Goal: Information Seeking & Learning: Learn about a topic

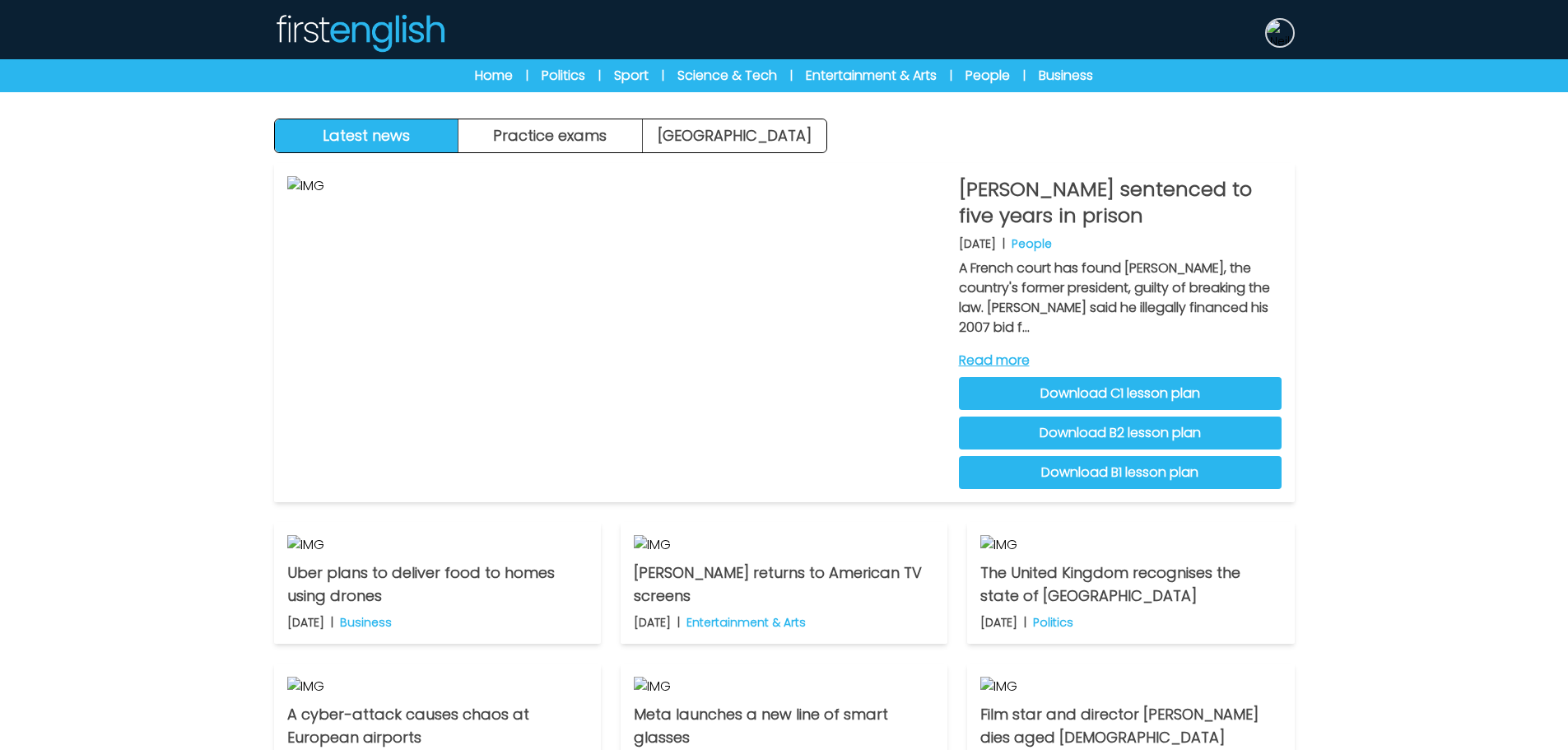
click at [1279, 35] on img at bounding box center [1280, 32] width 26 height 26
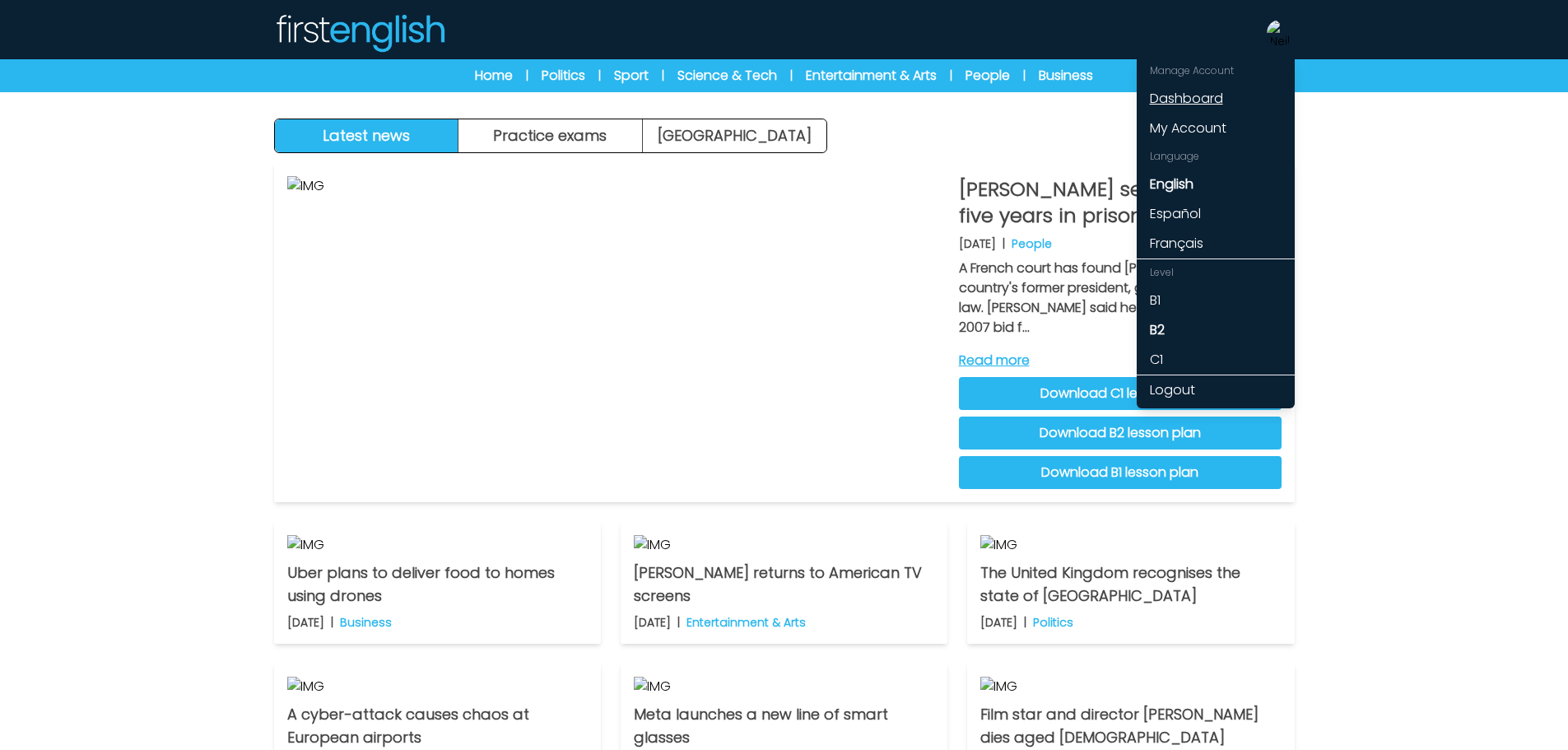
click at [1178, 95] on link "Dashboard" at bounding box center [1215, 99] width 158 height 30
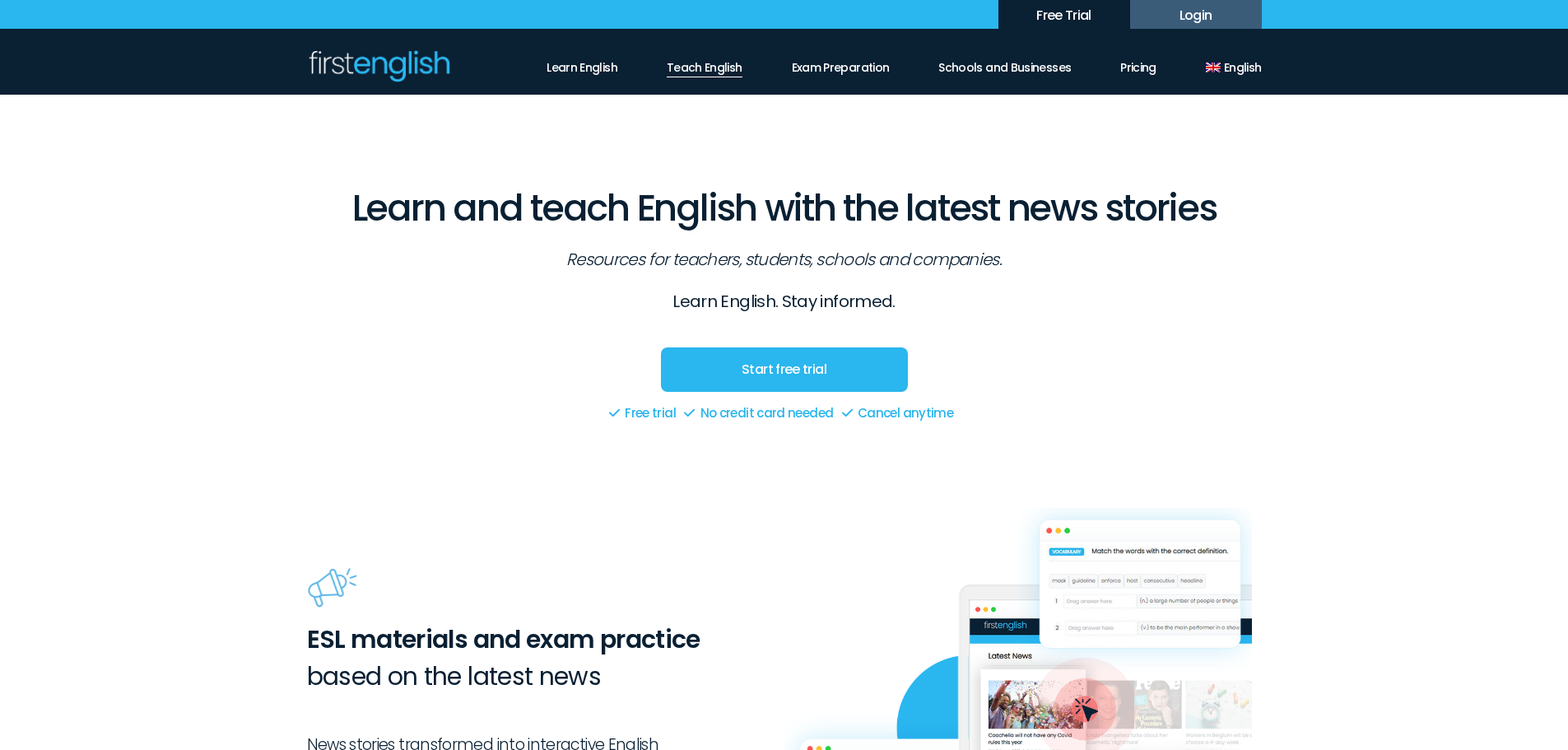
click at [728, 73] on link "Teach English" at bounding box center [705, 63] width 76 height 28
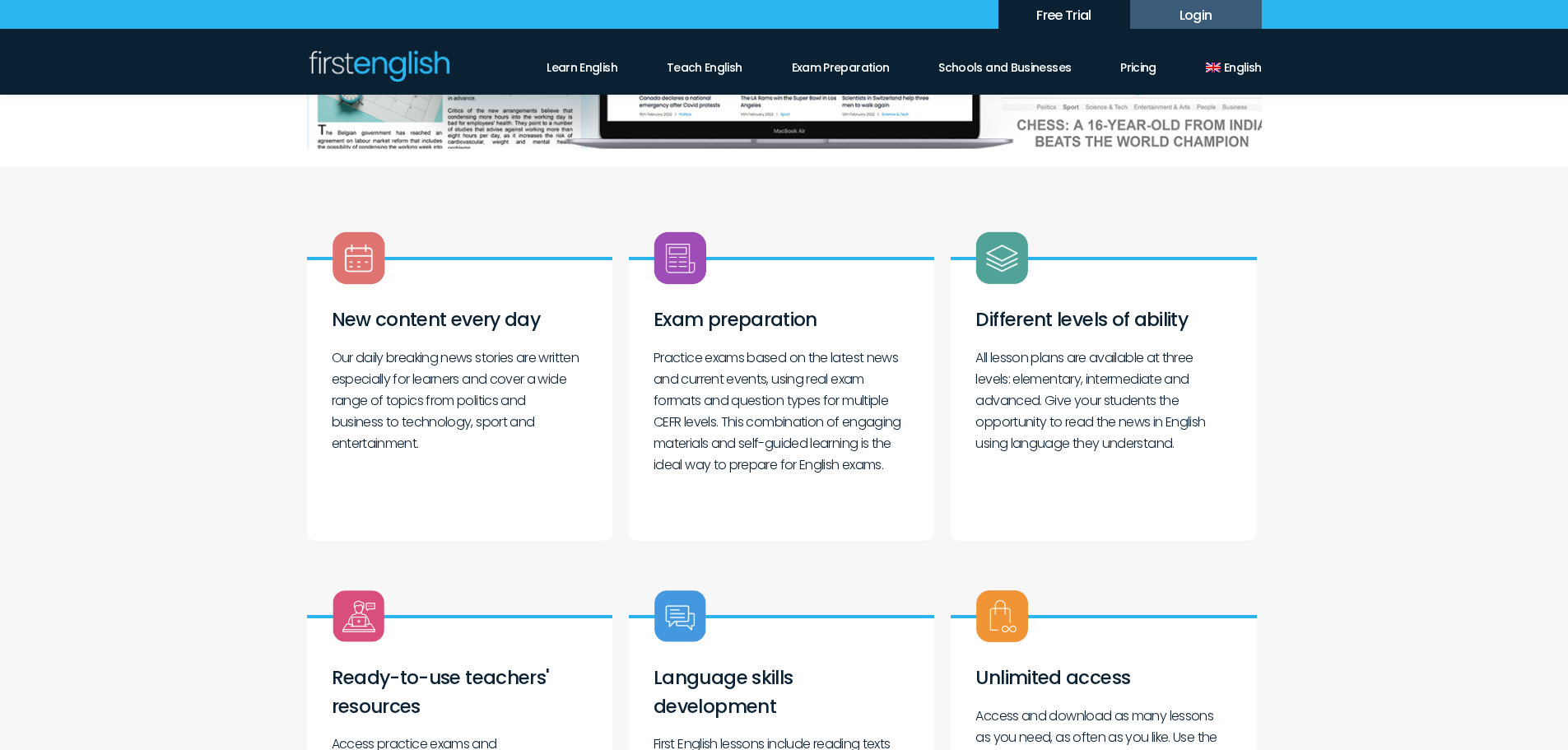
scroll to position [494, 0]
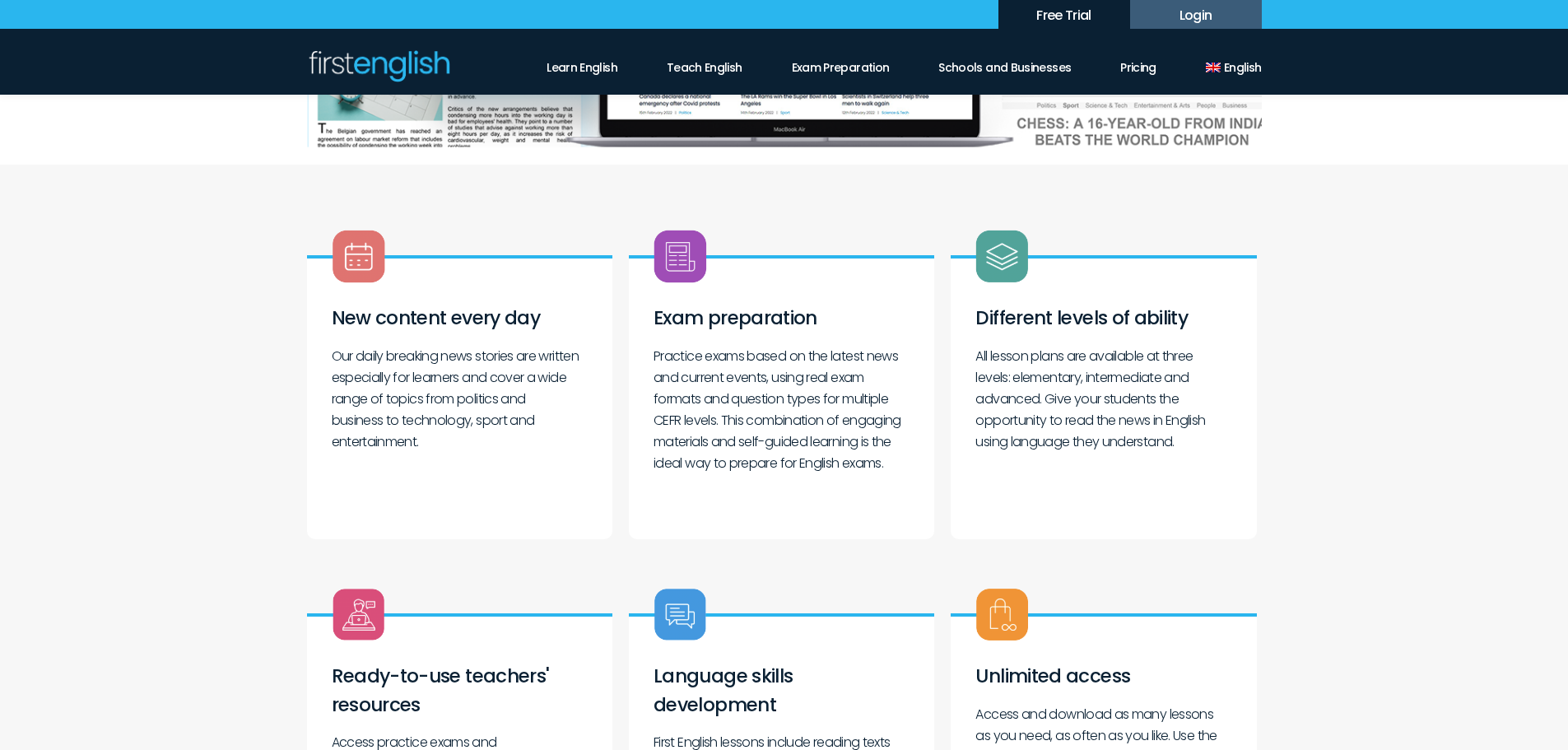
click at [670, 361] on p "Practice exams based on the latest news and current events, using real exam for…" at bounding box center [782, 410] width 256 height 128
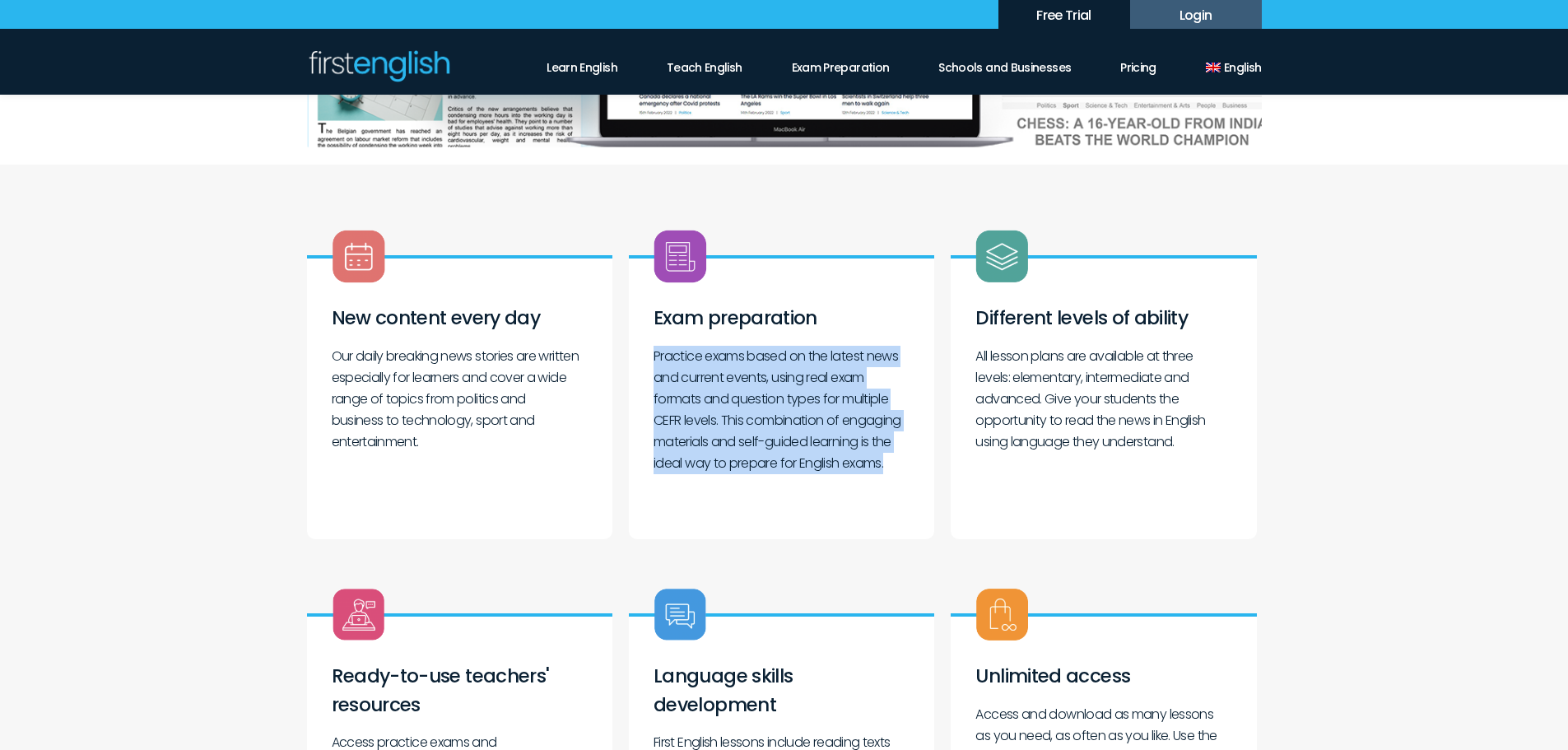
drag, startPoint x: 653, startPoint y: 355, endPoint x: 793, endPoint y: 480, distance: 187.7
click at [793, 474] on p "Practice exams based on the latest news and current events, using real exam for…" at bounding box center [782, 410] width 256 height 128
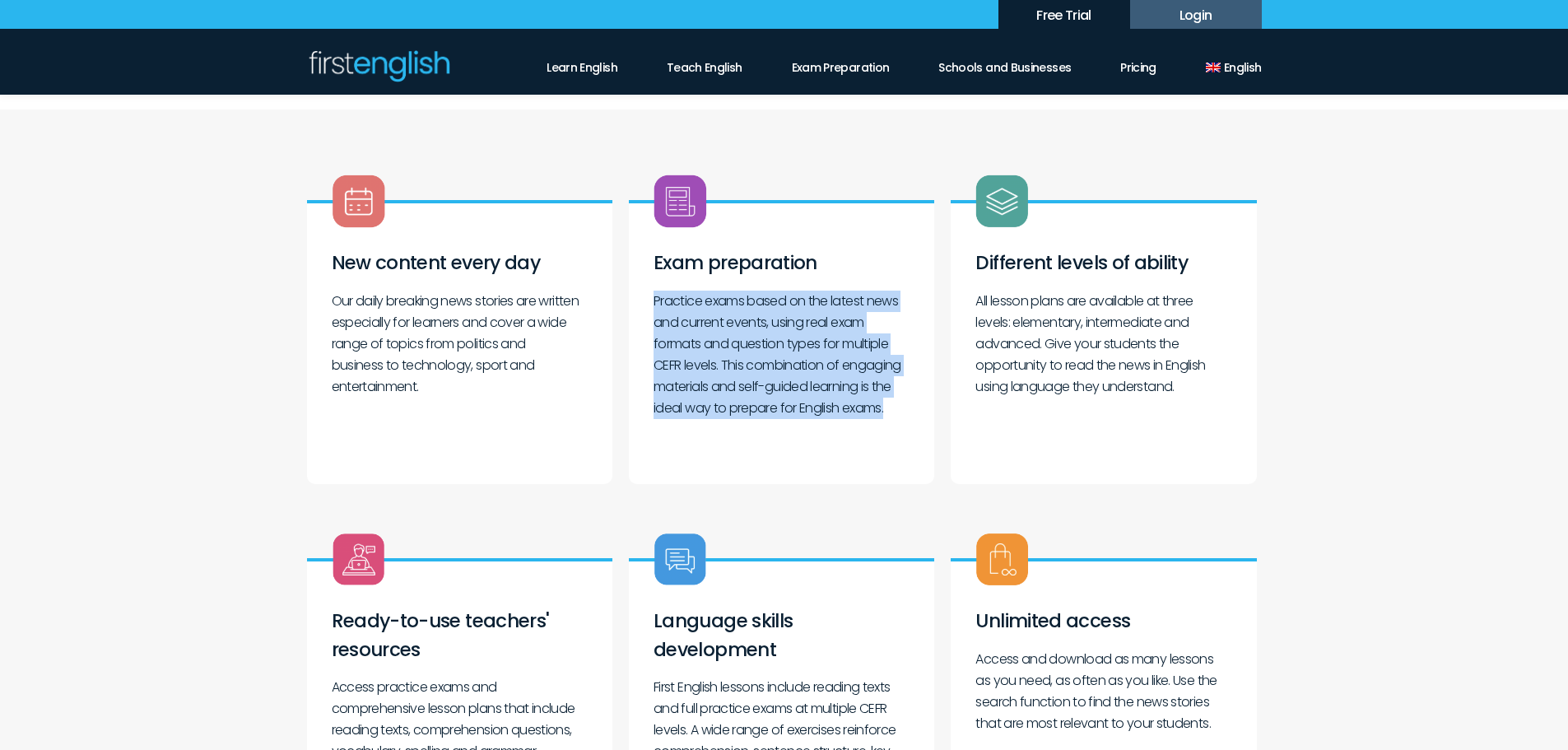
scroll to position [576, 0]
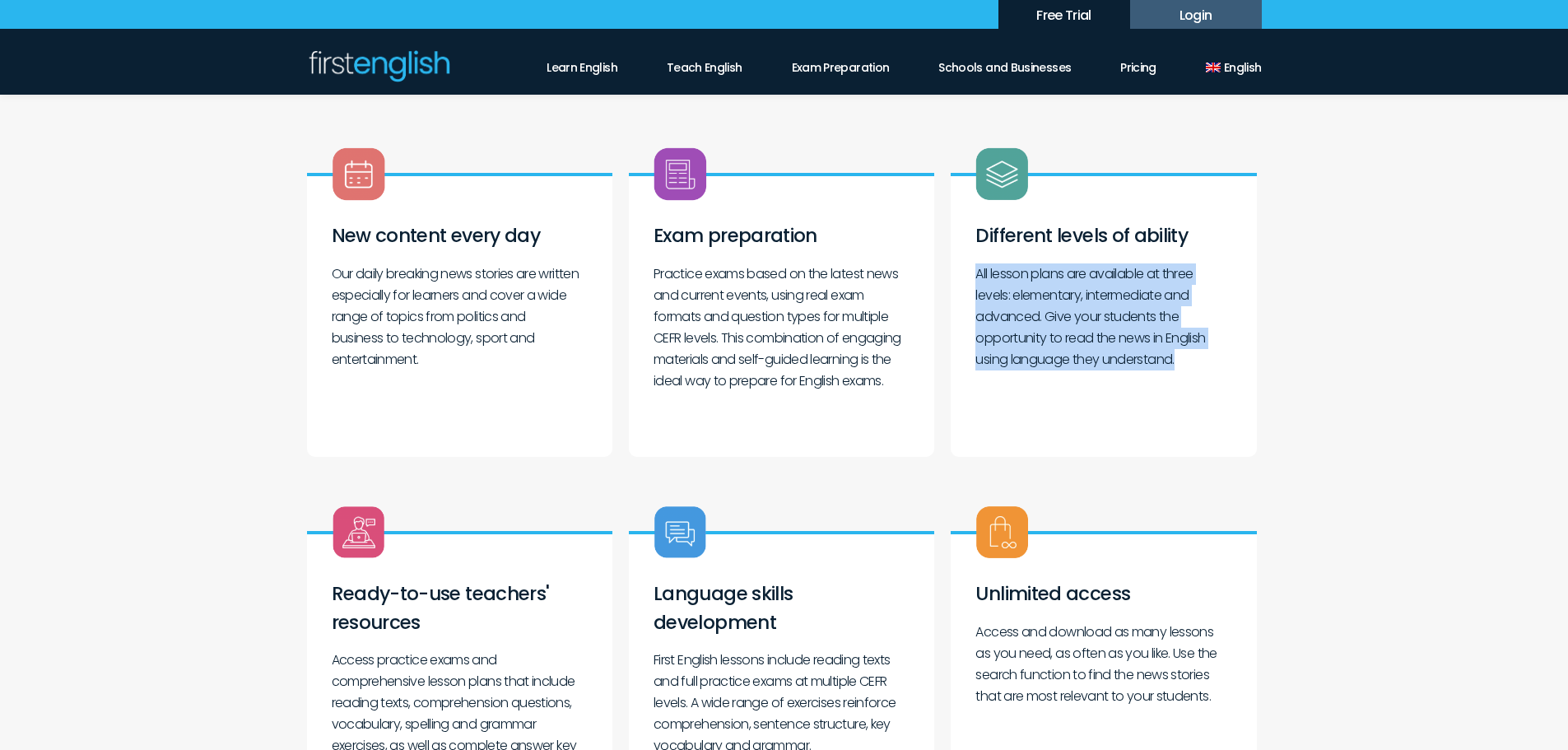
drag, startPoint x: 978, startPoint y: 275, endPoint x: 1222, endPoint y: 367, distance: 260.8
click at [1222, 367] on p "All lesson plans are available at three levels: elementary, intermediate and ad…" at bounding box center [1104, 316] width 256 height 107
copy p "All lesson plans are available at three levels: elementary, intermediate and ad…"
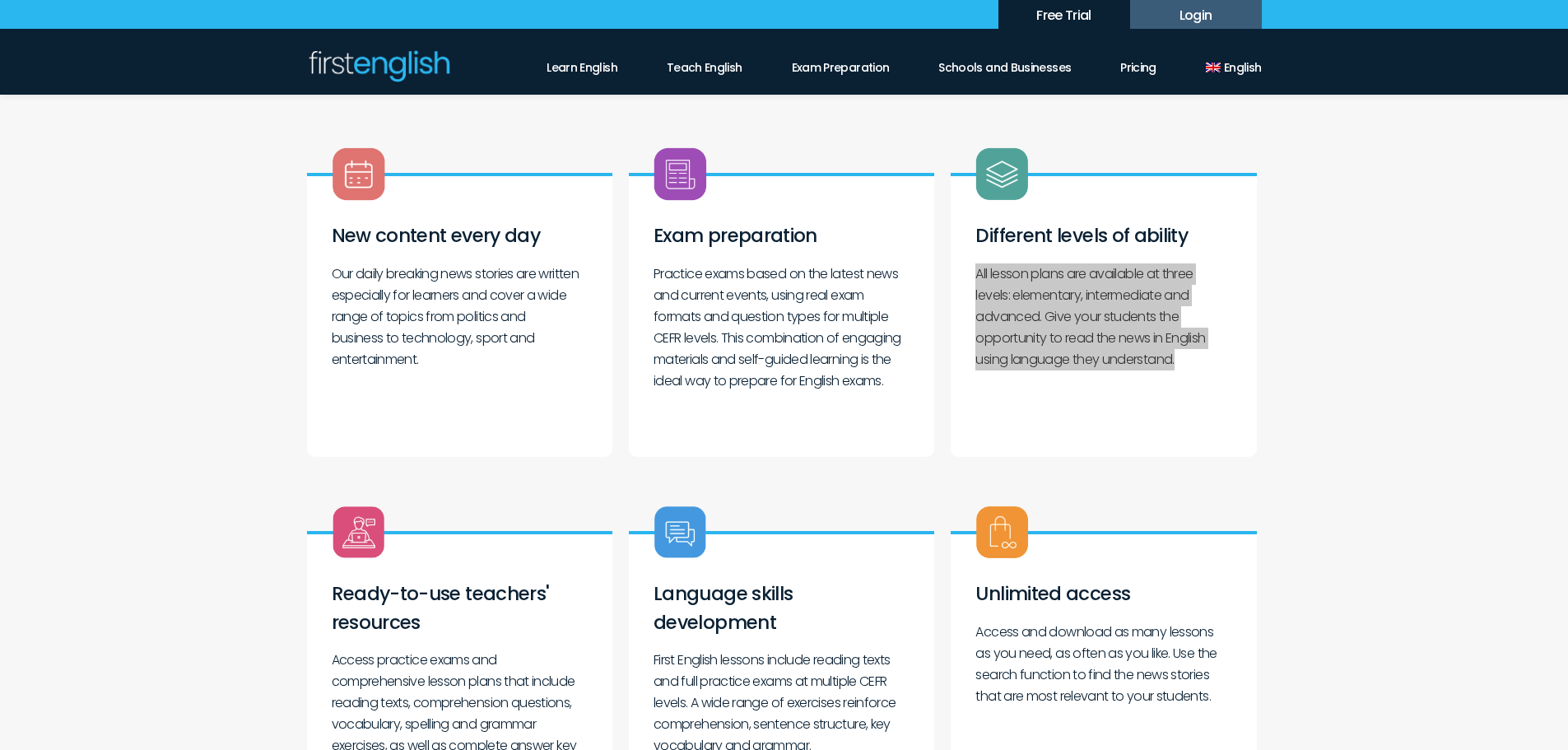
scroll to position [659, 0]
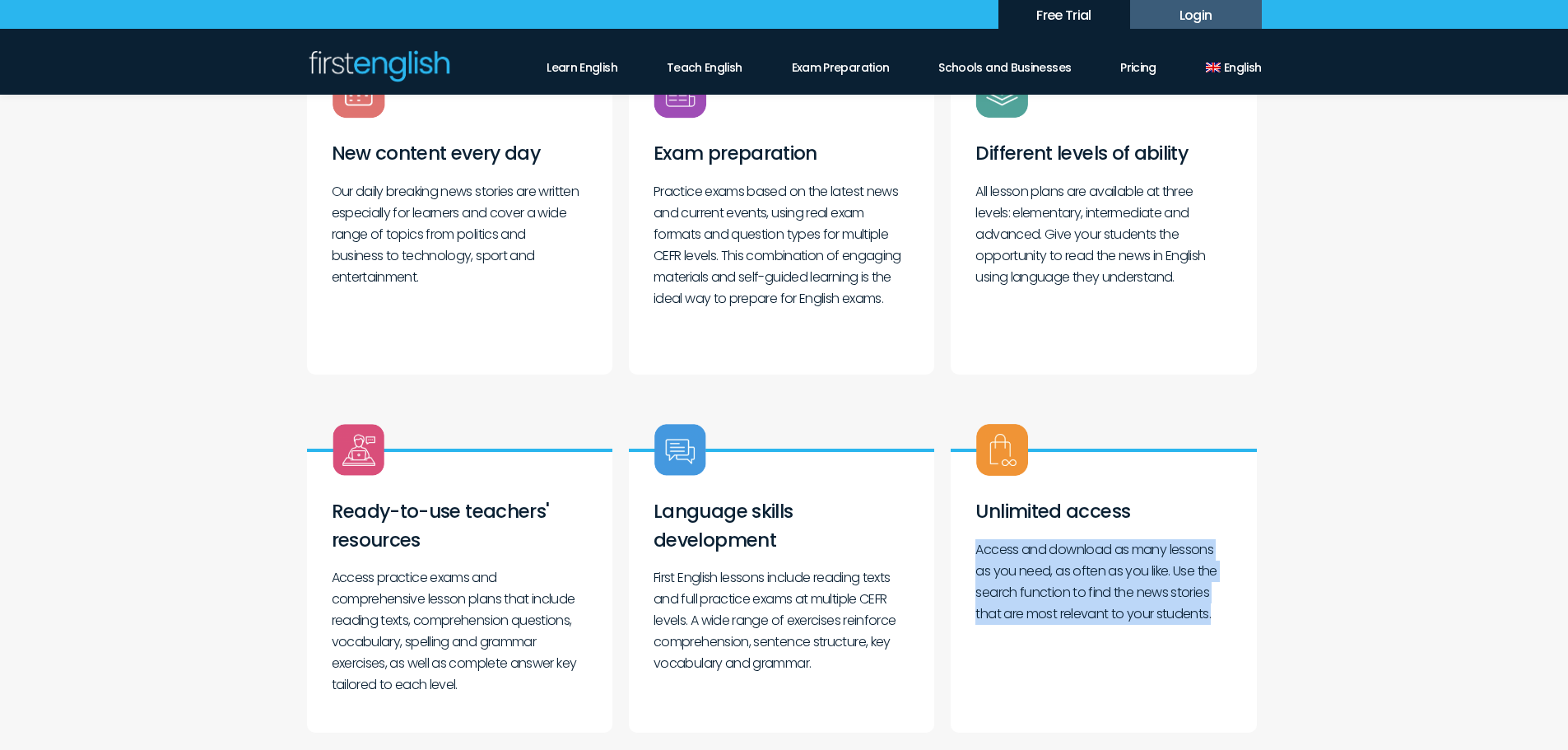
drag, startPoint x: 975, startPoint y: 553, endPoint x: 1244, endPoint y: 613, distance: 275.6
click at [1244, 613] on div "Unlimited access Access and download as many lessons as you need, as often as y…" at bounding box center [1103, 591] width 305 height 284
copy p "Access and download as many lessons as you need, as often as you like. Use the …"
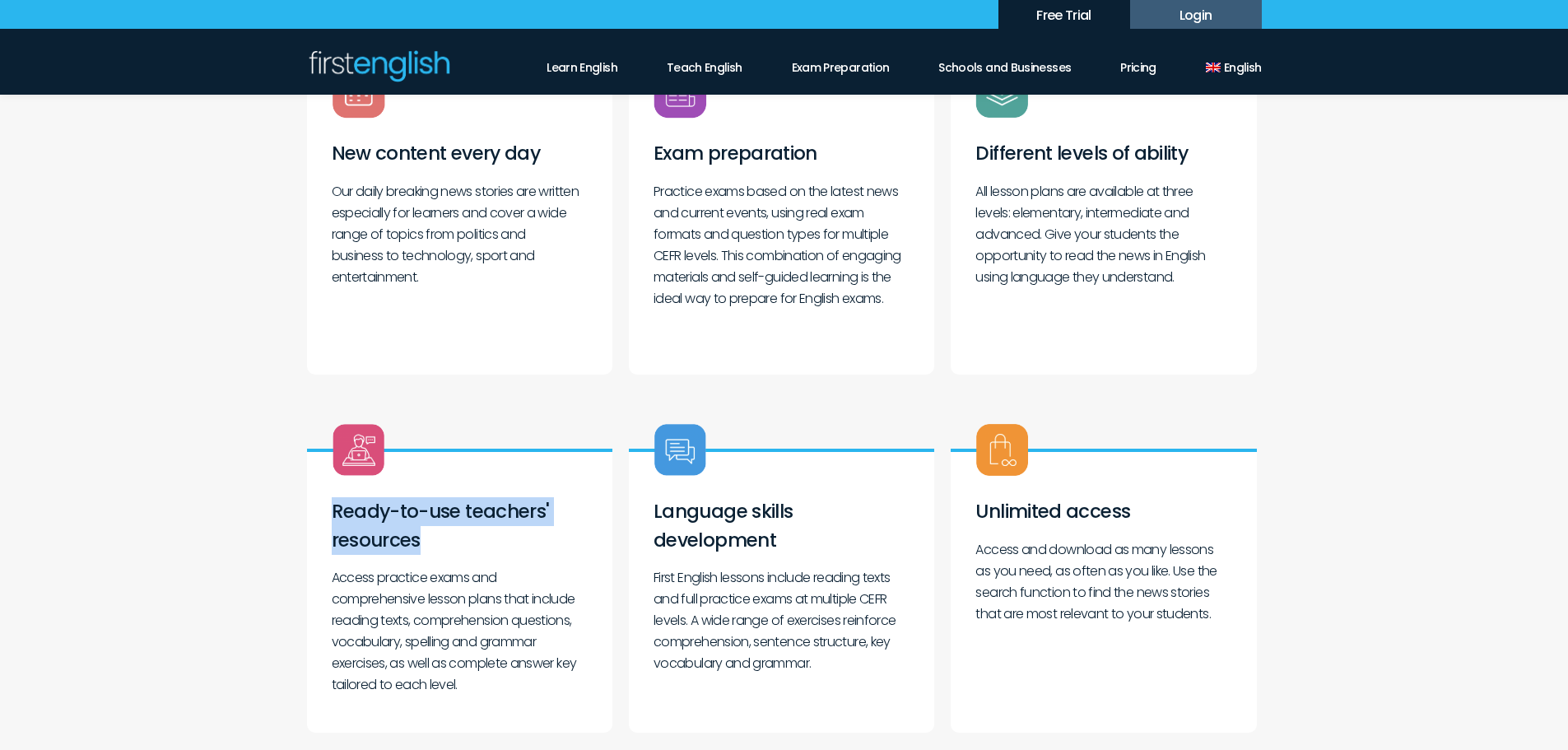
drag, startPoint x: 331, startPoint y: 517, endPoint x: 433, endPoint y: 540, distance: 104.6
click at [433, 540] on h3 "Ready-to-use teachers' resources" at bounding box center [460, 517] width 256 height 73
copy h3 "Ready-to-use teachers' resources"
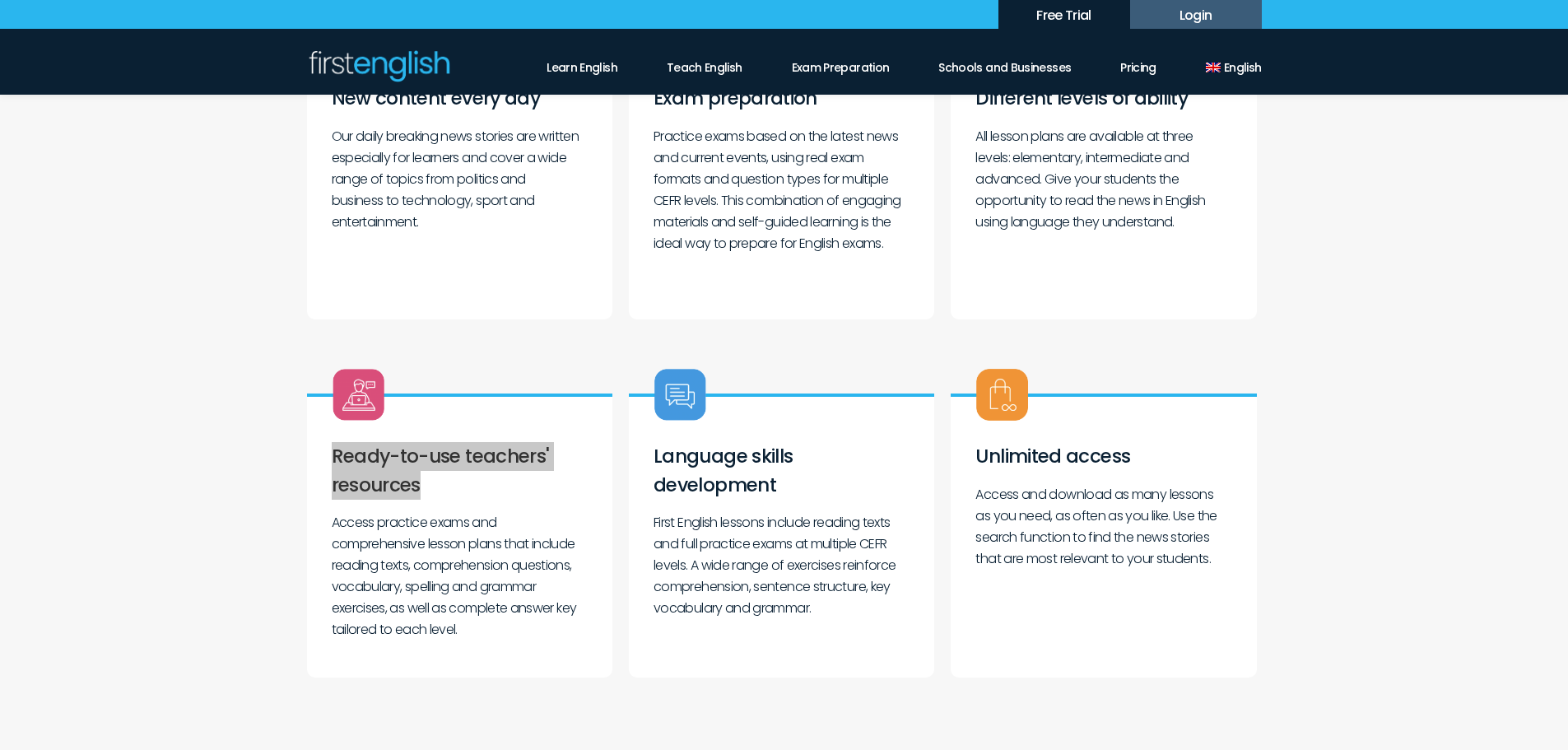
scroll to position [741, 0]
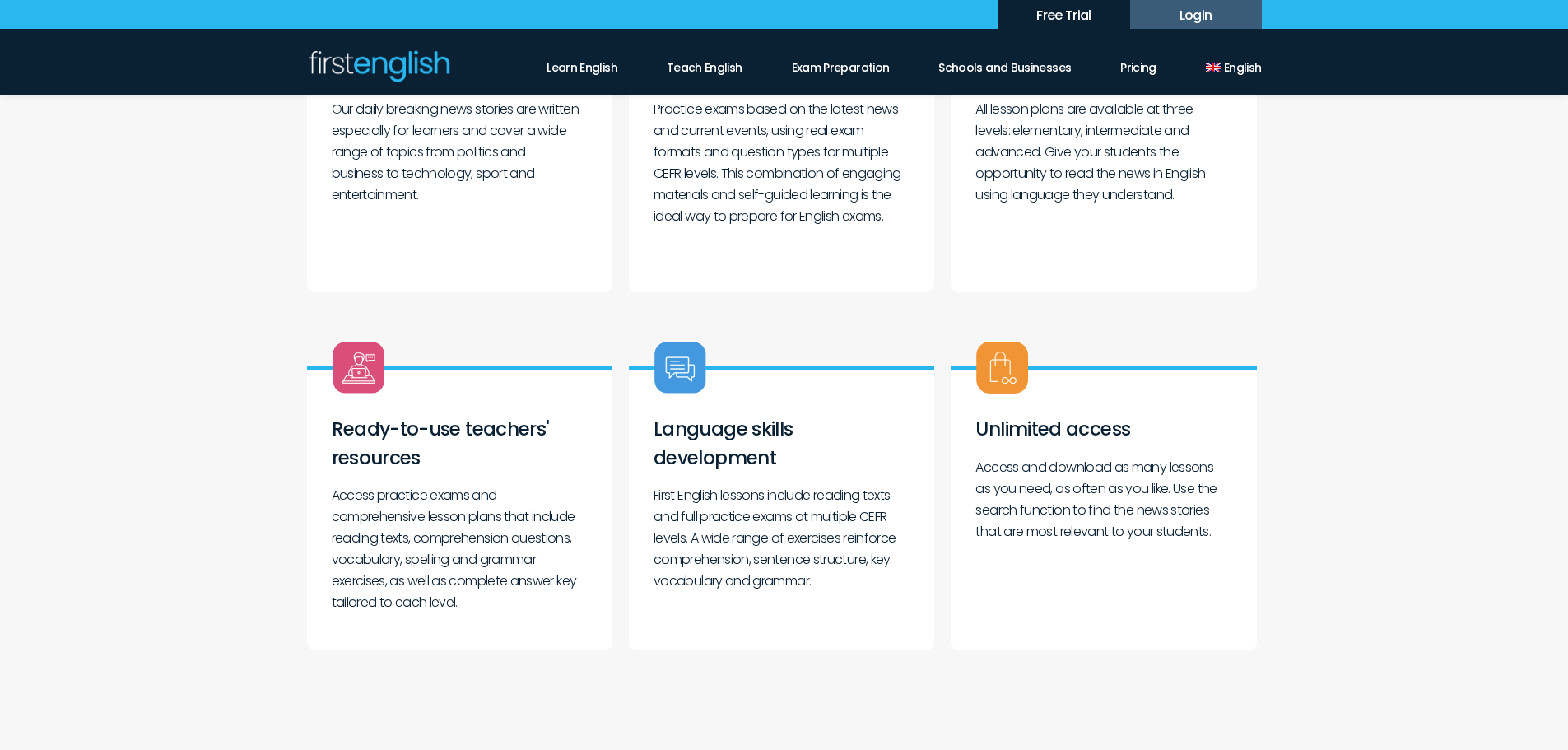
click at [329, 499] on div "Ready-to-use teachers' resources Access practice exams and comprehensive lesson…" at bounding box center [460, 508] width 305 height 284
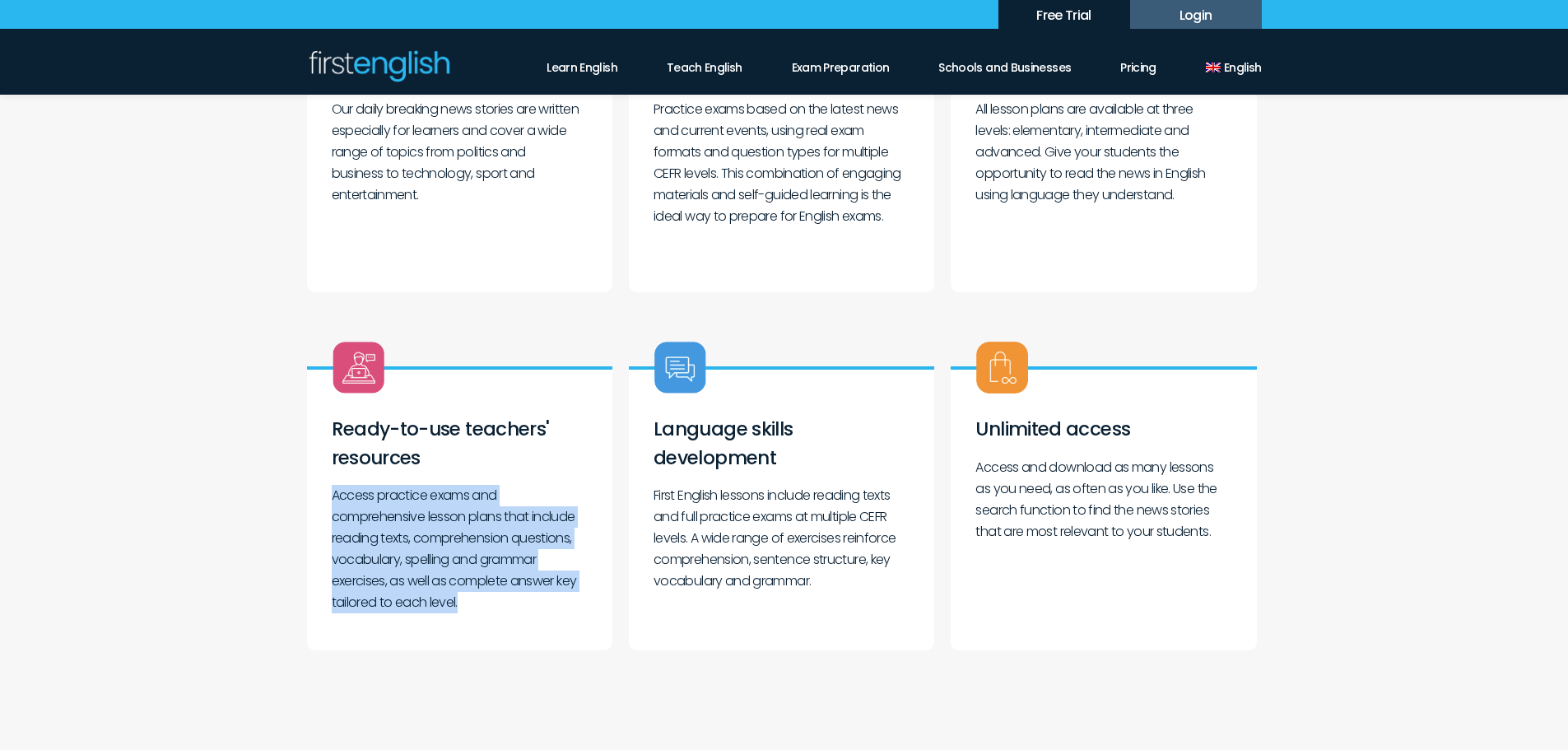
drag, startPoint x: 331, startPoint y: 498, endPoint x: 554, endPoint y: 601, distance: 245.6
click at [554, 601] on p "Access practice exams and comprehensive lesson plans that include reading texts…" at bounding box center [460, 549] width 256 height 128
copy p "Access practice exams and comprehensive lesson plans that include reading texts…"
click at [532, 482] on div "Ready-to-use teachers' resources Access practice exams and comprehensive lesson…" at bounding box center [460, 508] width 305 height 284
drag, startPoint x: 330, startPoint y: 497, endPoint x: 506, endPoint y: 595, distance: 201.4
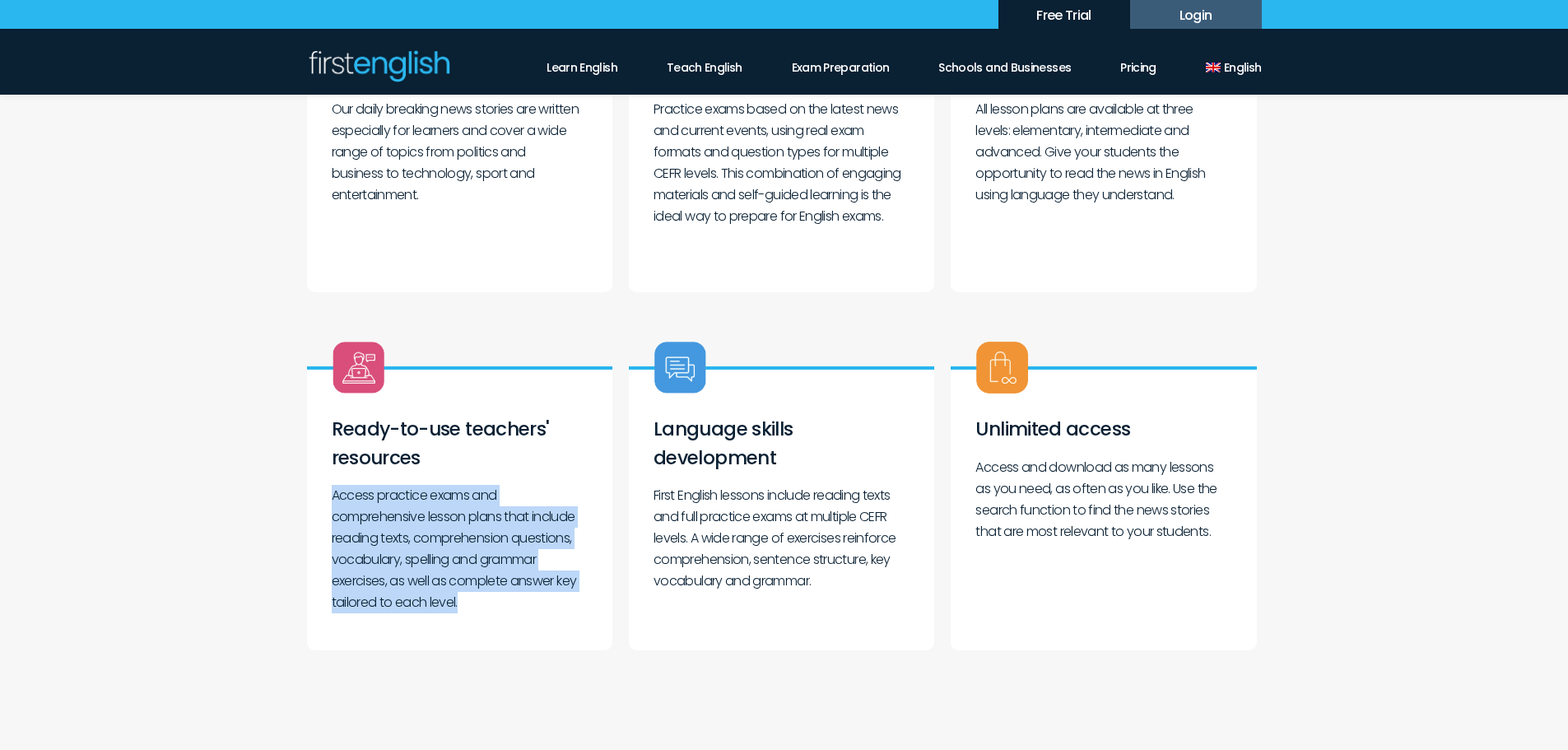
click at [506, 595] on div "Ready-to-use teachers' resources Access practice exams and comprehensive lesson…" at bounding box center [460, 508] width 305 height 284
copy p "Access practice exams and comprehensive lesson plans that include reading texts…"
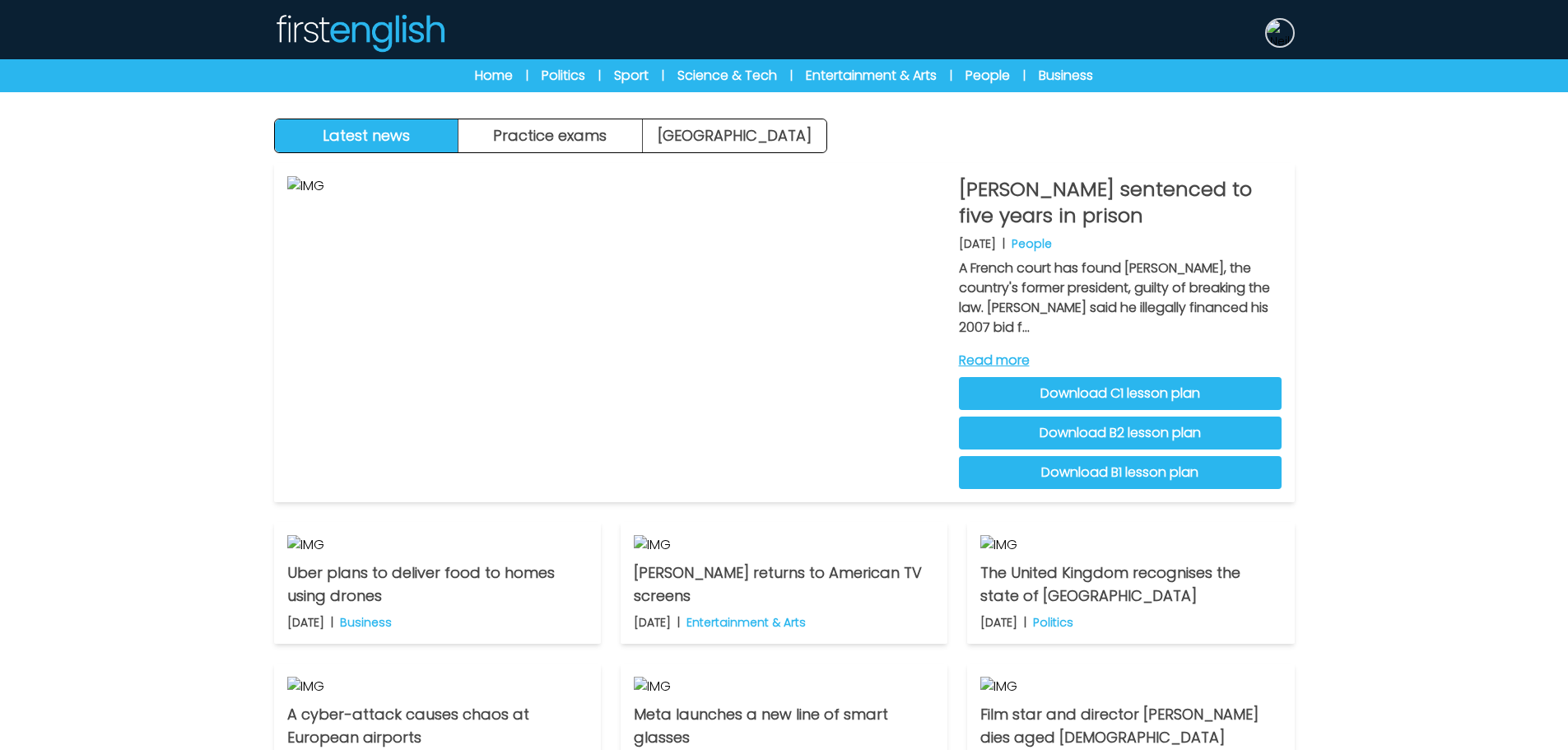
click at [1277, 40] on img at bounding box center [1280, 32] width 26 height 26
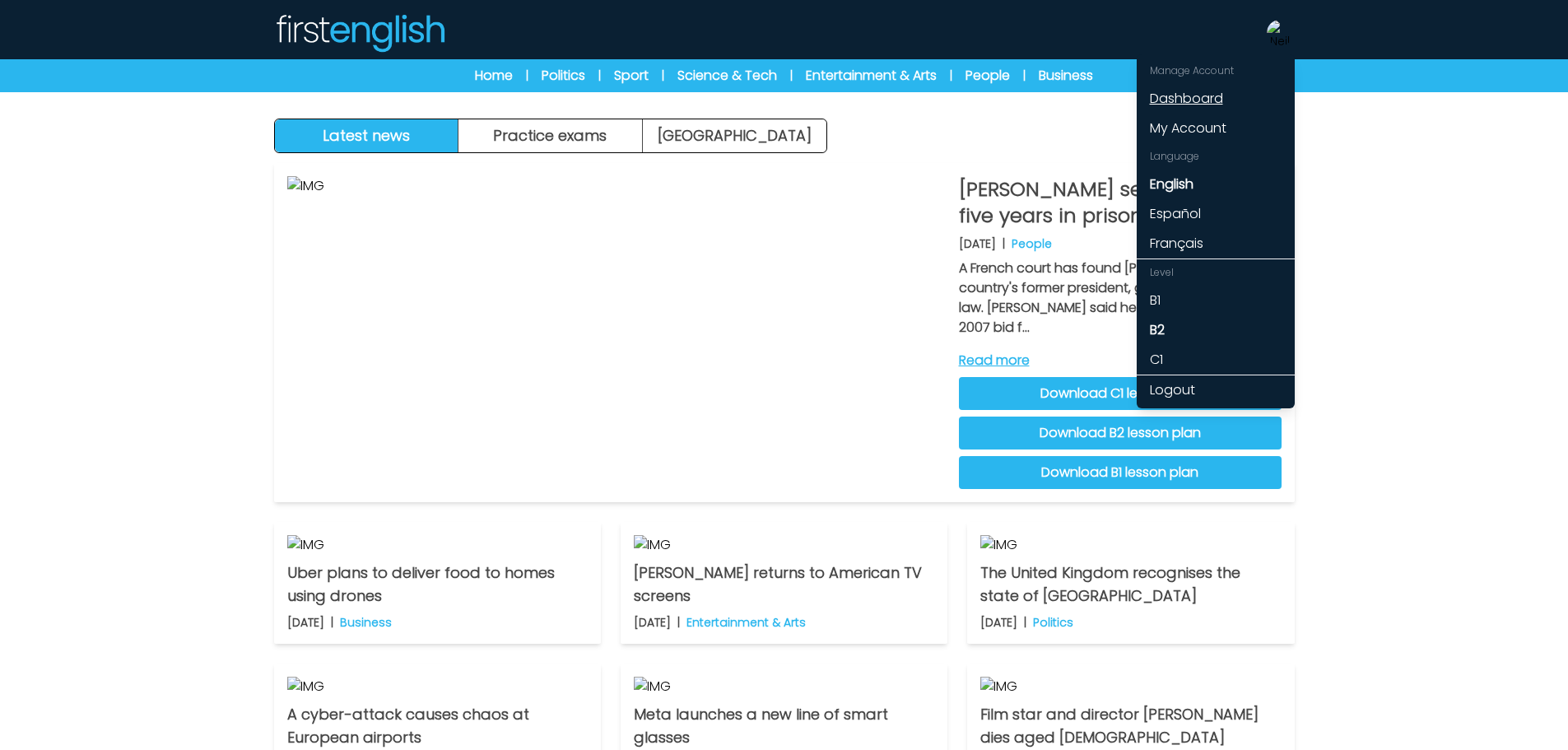
click at [1206, 98] on link "Dashboard" at bounding box center [1215, 99] width 158 height 30
